Goal: Task Accomplishment & Management: Use online tool/utility

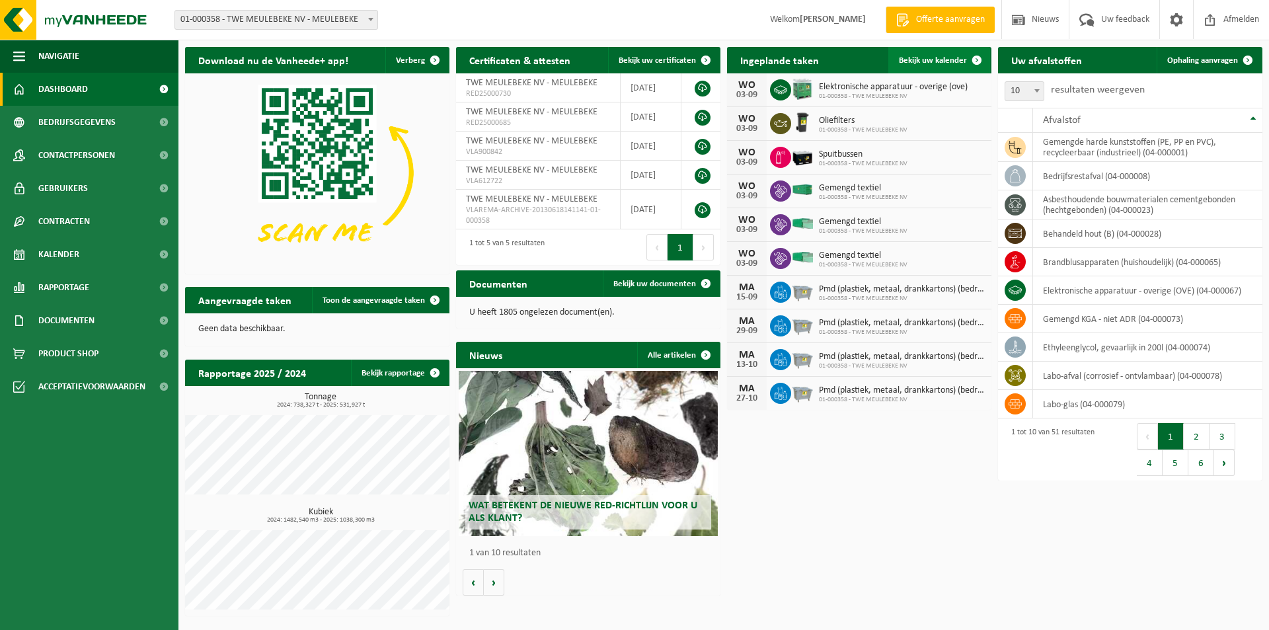
click at [931, 58] on span "Bekijk uw kalender" at bounding box center [933, 60] width 68 height 9
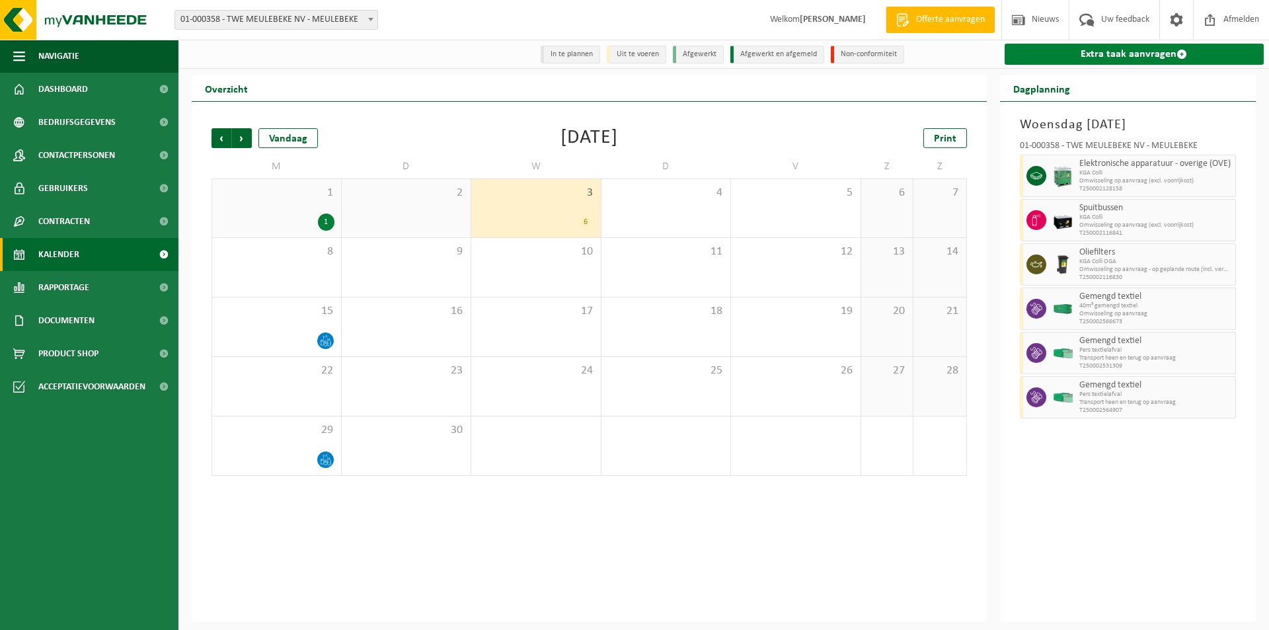
click at [1088, 56] on link "Extra taak aanvragen" at bounding box center [1135, 54] width 260 height 21
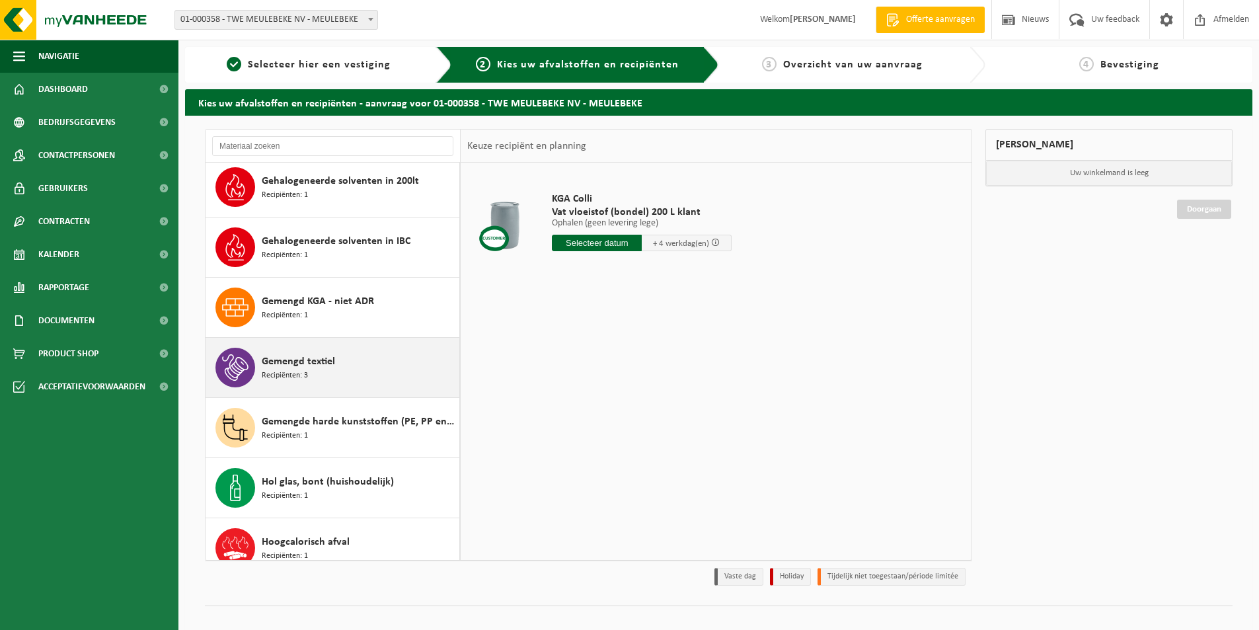
click at [284, 357] on span "Gemengd textiel" at bounding box center [298, 362] width 73 height 16
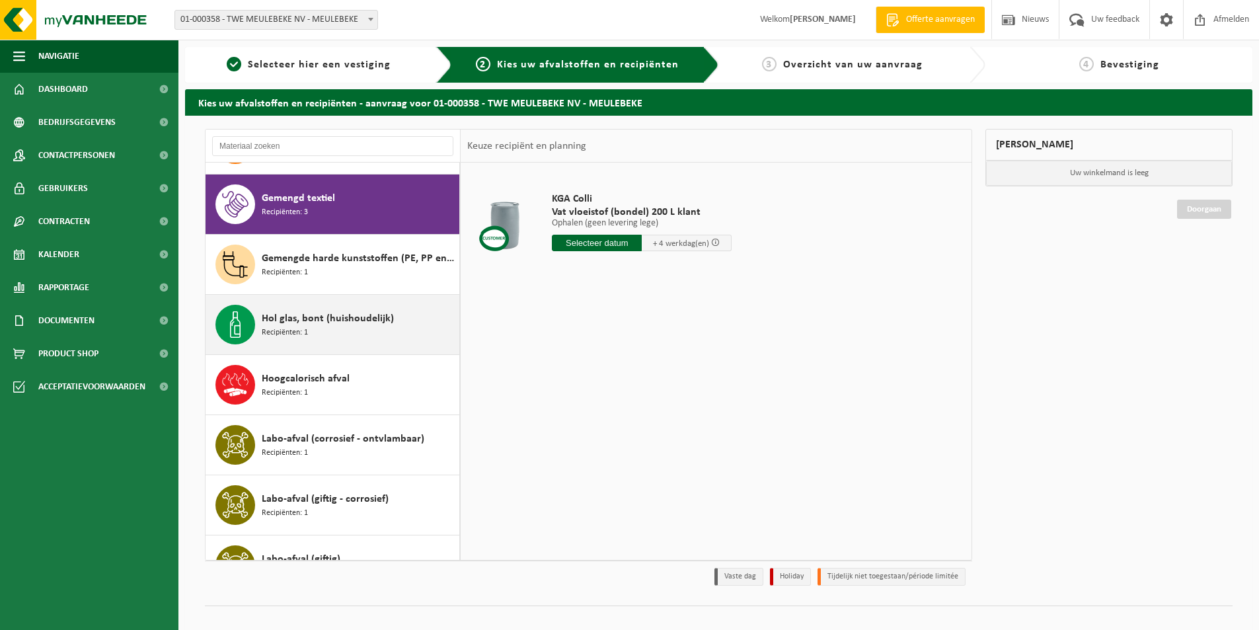
scroll to position [902, 0]
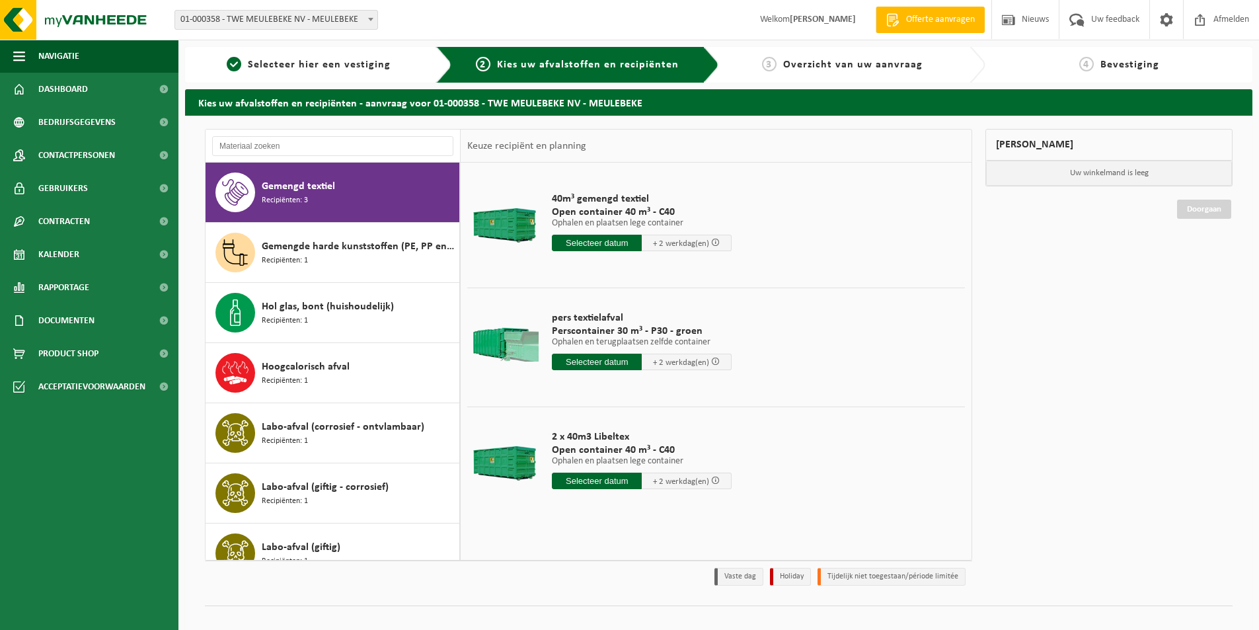
click at [586, 240] on input "text" at bounding box center [597, 243] width 90 height 17
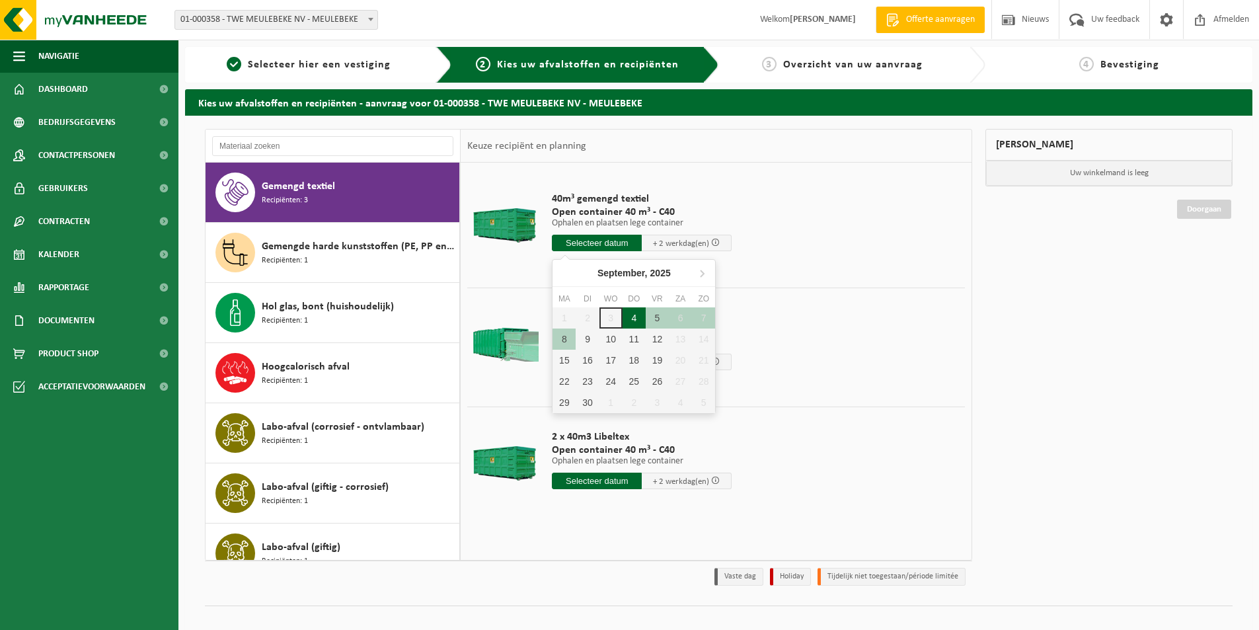
click at [631, 315] on div "4" at bounding box center [634, 317] width 23 height 21
type input "Van 2025-09-04"
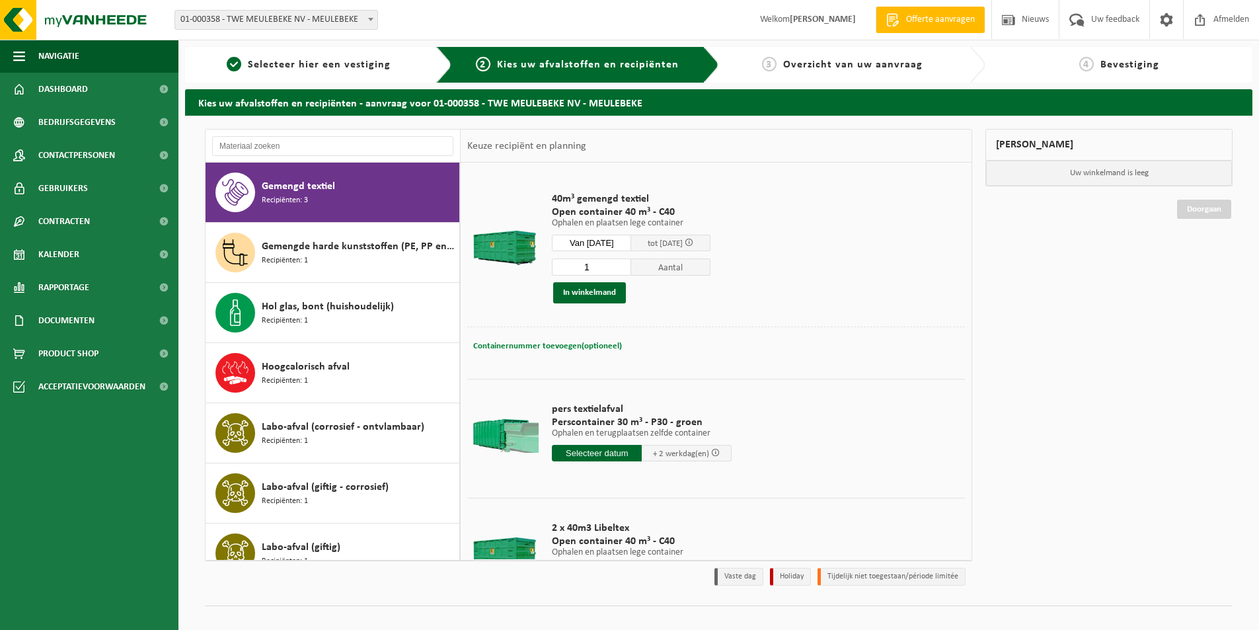
click at [570, 345] on span "Containernummer toevoegen(optioneel)" at bounding box center [547, 346] width 149 height 9
type input "Magazijn 6"
click at [592, 295] on button "In winkelmand" at bounding box center [589, 292] width 73 height 21
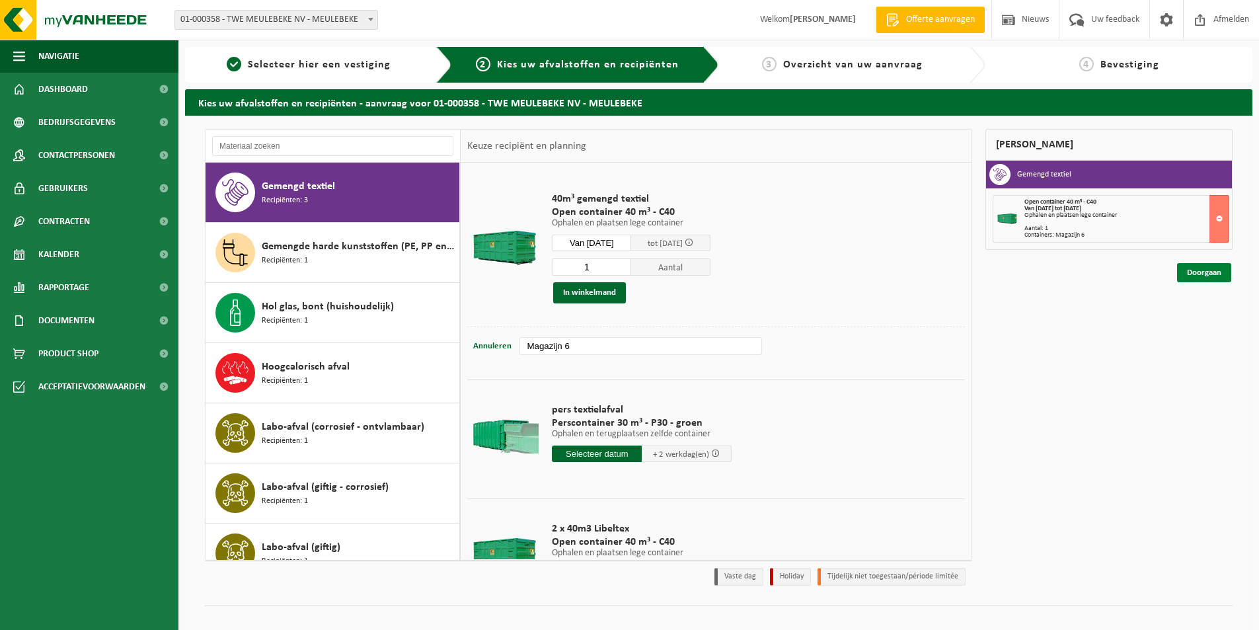
click at [1192, 270] on link "Doorgaan" at bounding box center [1204, 272] width 54 height 19
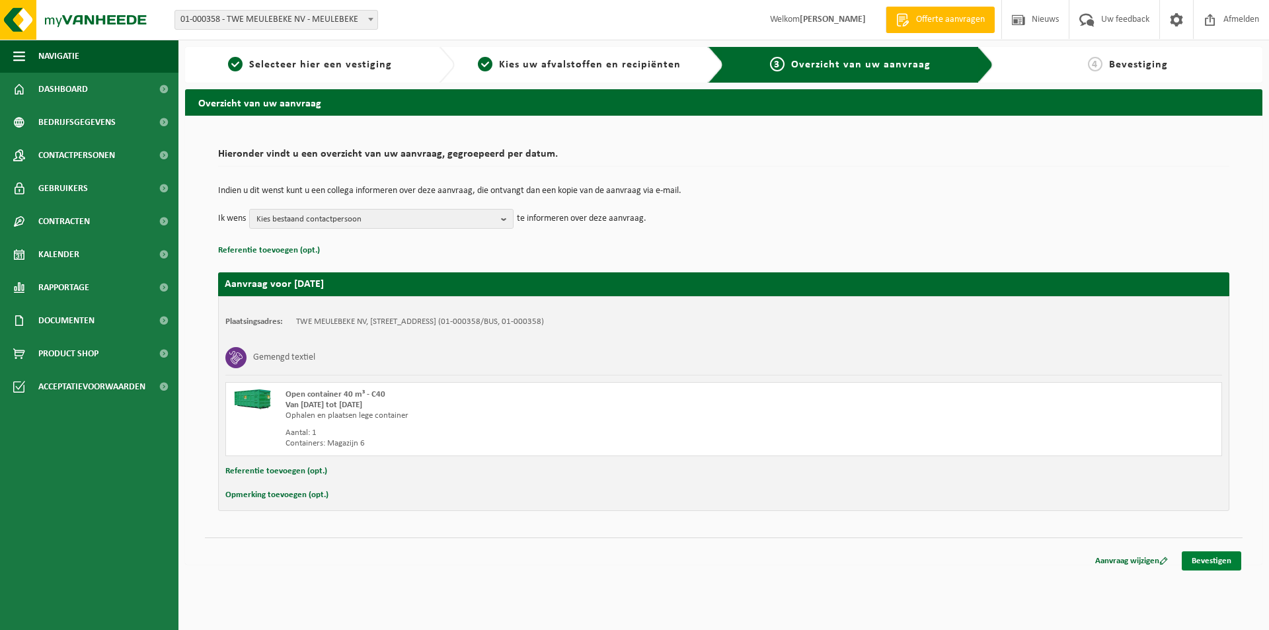
click at [1213, 559] on link "Bevestigen" at bounding box center [1211, 560] width 59 height 19
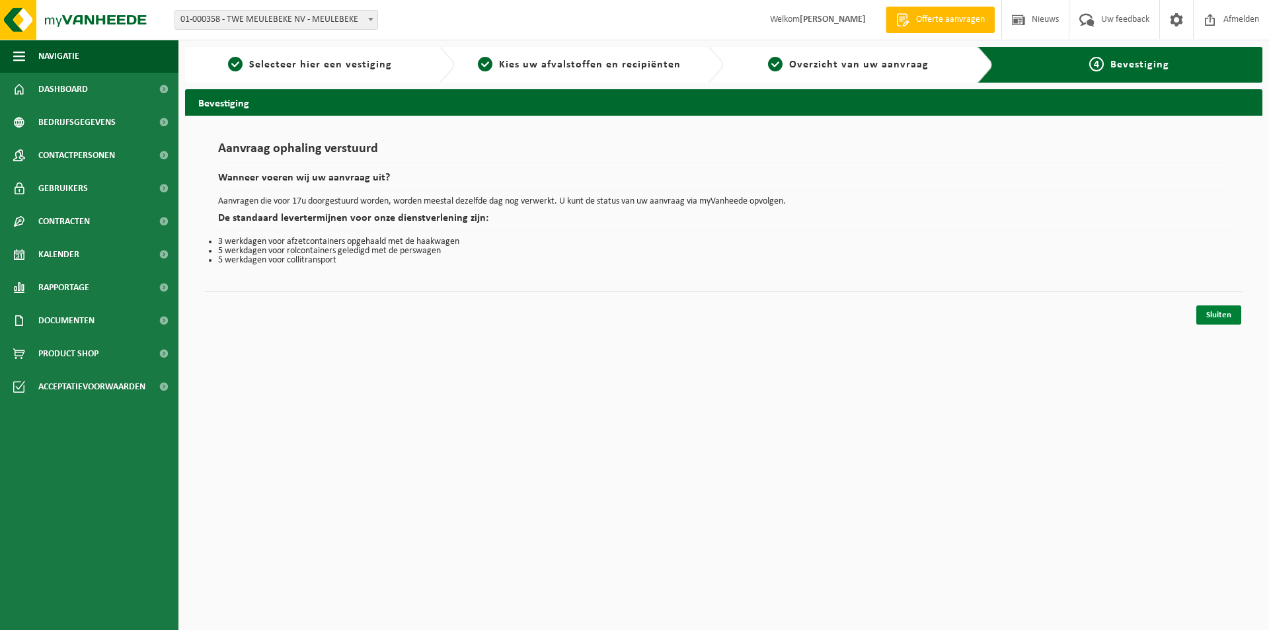
click at [1213, 315] on link "Sluiten" at bounding box center [1218, 314] width 45 height 19
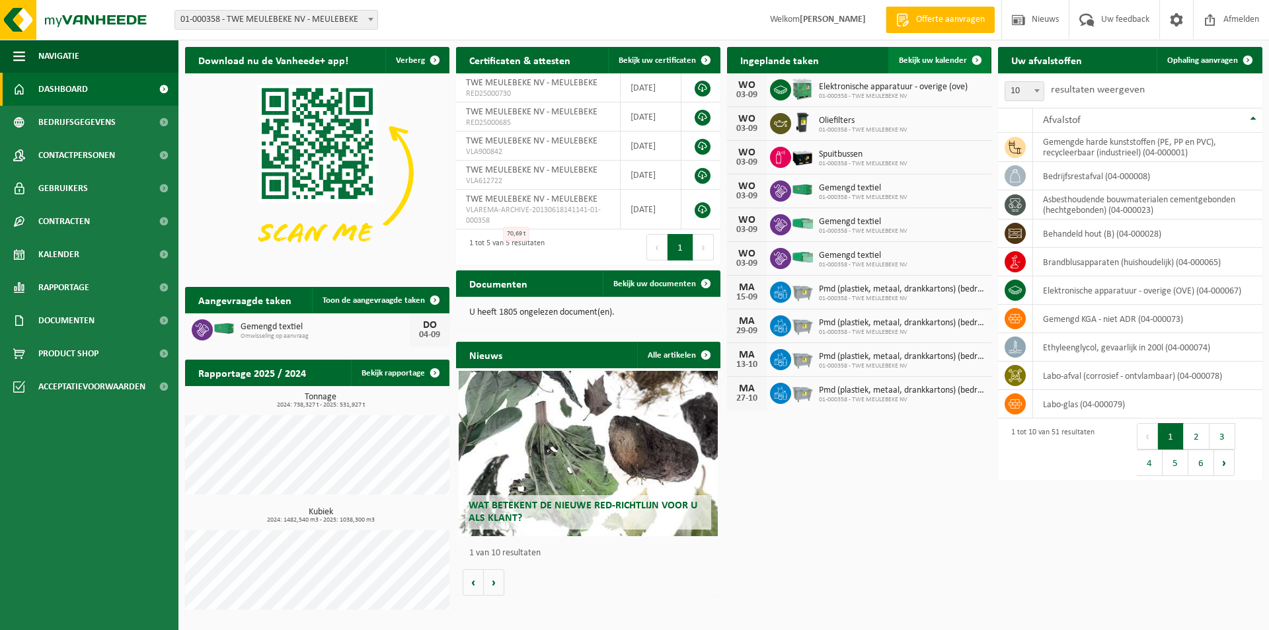
click at [936, 58] on span "Bekijk uw kalender" at bounding box center [933, 60] width 68 height 9
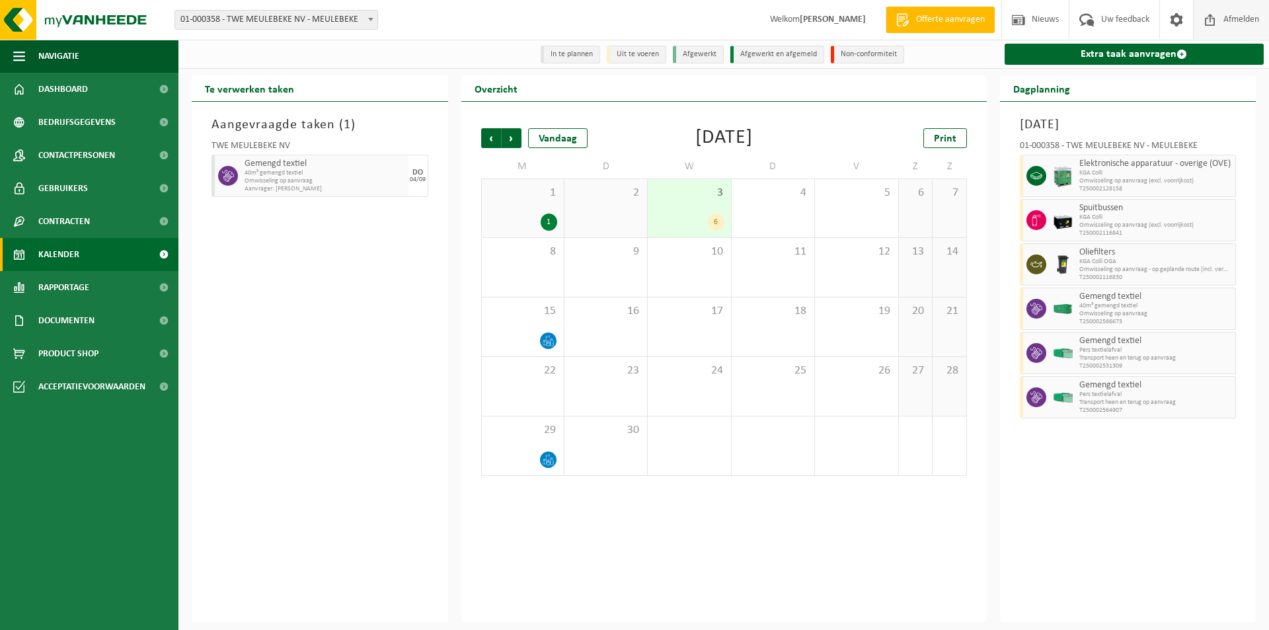
click at [1217, 22] on span at bounding box center [1210, 19] width 20 height 39
